Goal: Navigation & Orientation: Find specific page/section

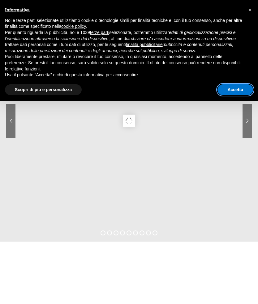
click at [235, 90] on button "Accetta" at bounding box center [235, 89] width 36 height 11
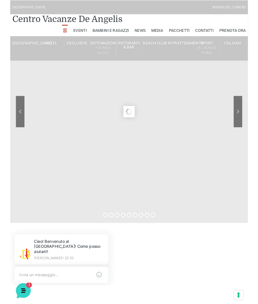
scroll to position [26, 0]
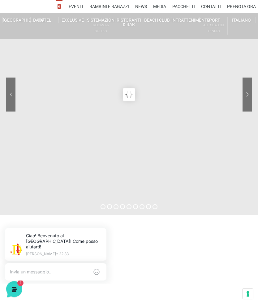
click at [247, 93] on sr7-arrow at bounding box center [246, 95] width 9 height 34
click at [243, 97] on sr7-arrow at bounding box center [246, 95] width 9 height 34
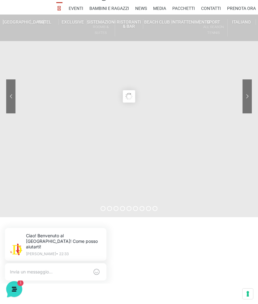
click at [126, 134] on link "Villino trilocale in legno" at bounding box center [129, 137] width 62 height 11
click at [127, 135] on link "Villino trilocale in legno" at bounding box center [129, 137] width 62 height 11
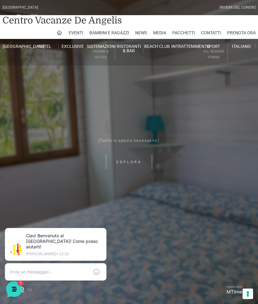
click at [186, 33] on link "Pacchetti" at bounding box center [183, 33] width 23 height 12
